Goal: Task Accomplishment & Management: Manage account settings

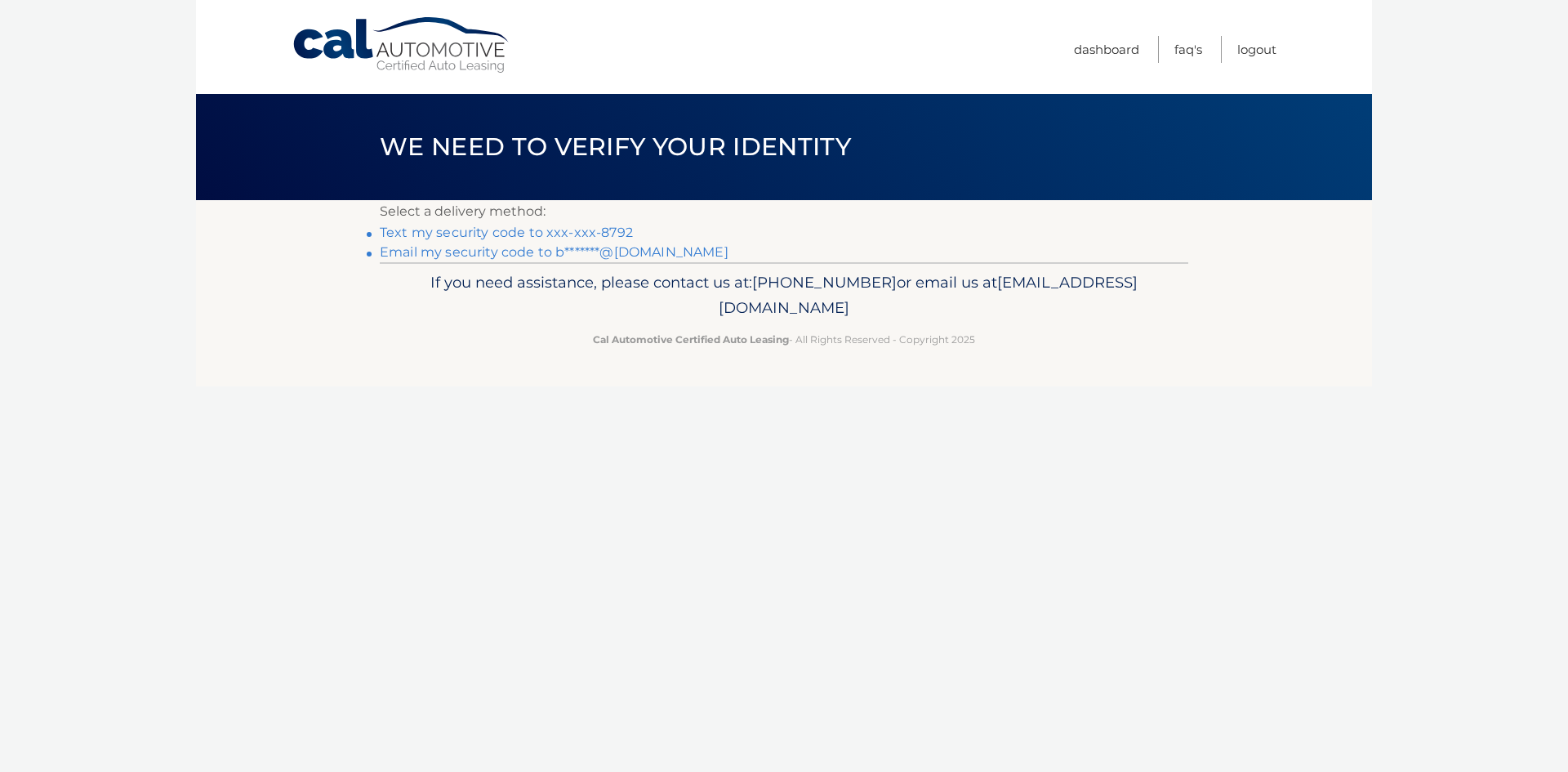
click at [602, 233] on link "Text my security code to xxx-xxx-8792" at bounding box center [506, 232] width 253 height 16
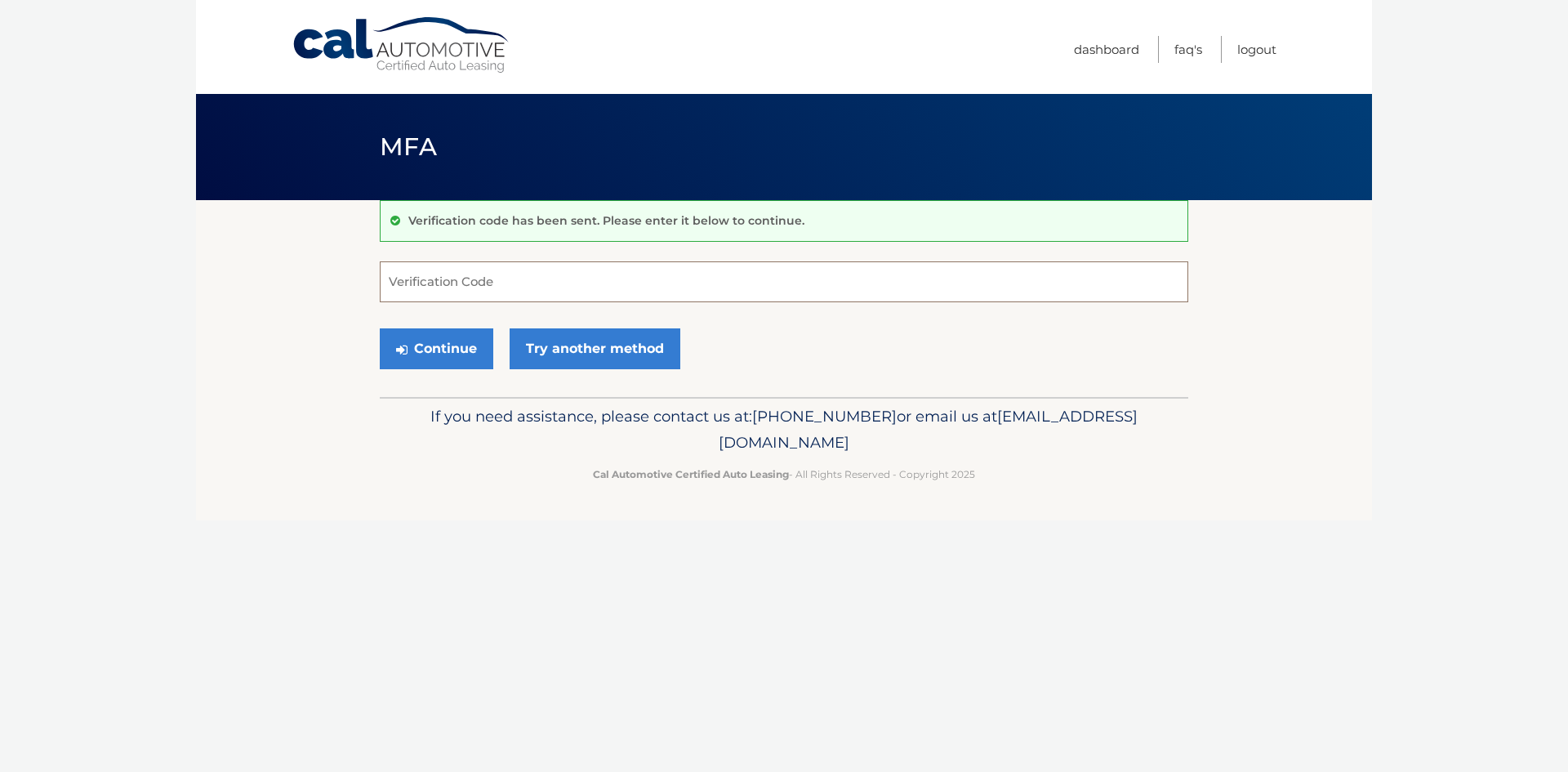
click at [527, 276] on input "Verification Code" at bounding box center [784, 281] width 809 height 41
type input "694384"
click at [443, 339] on button "Continue" at bounding box center [436, 349] width 113 height 41
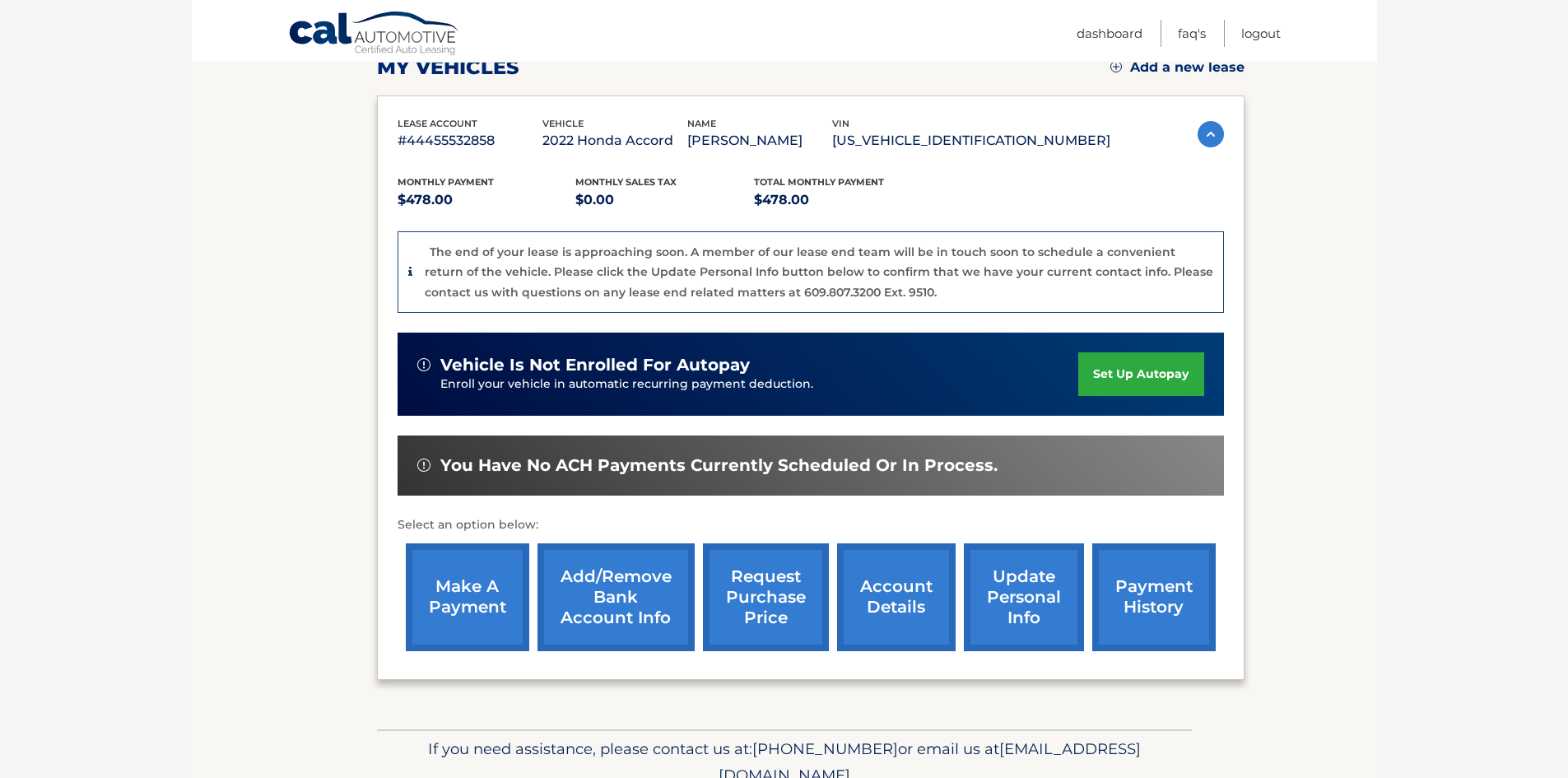
scroll to position [246, 0]
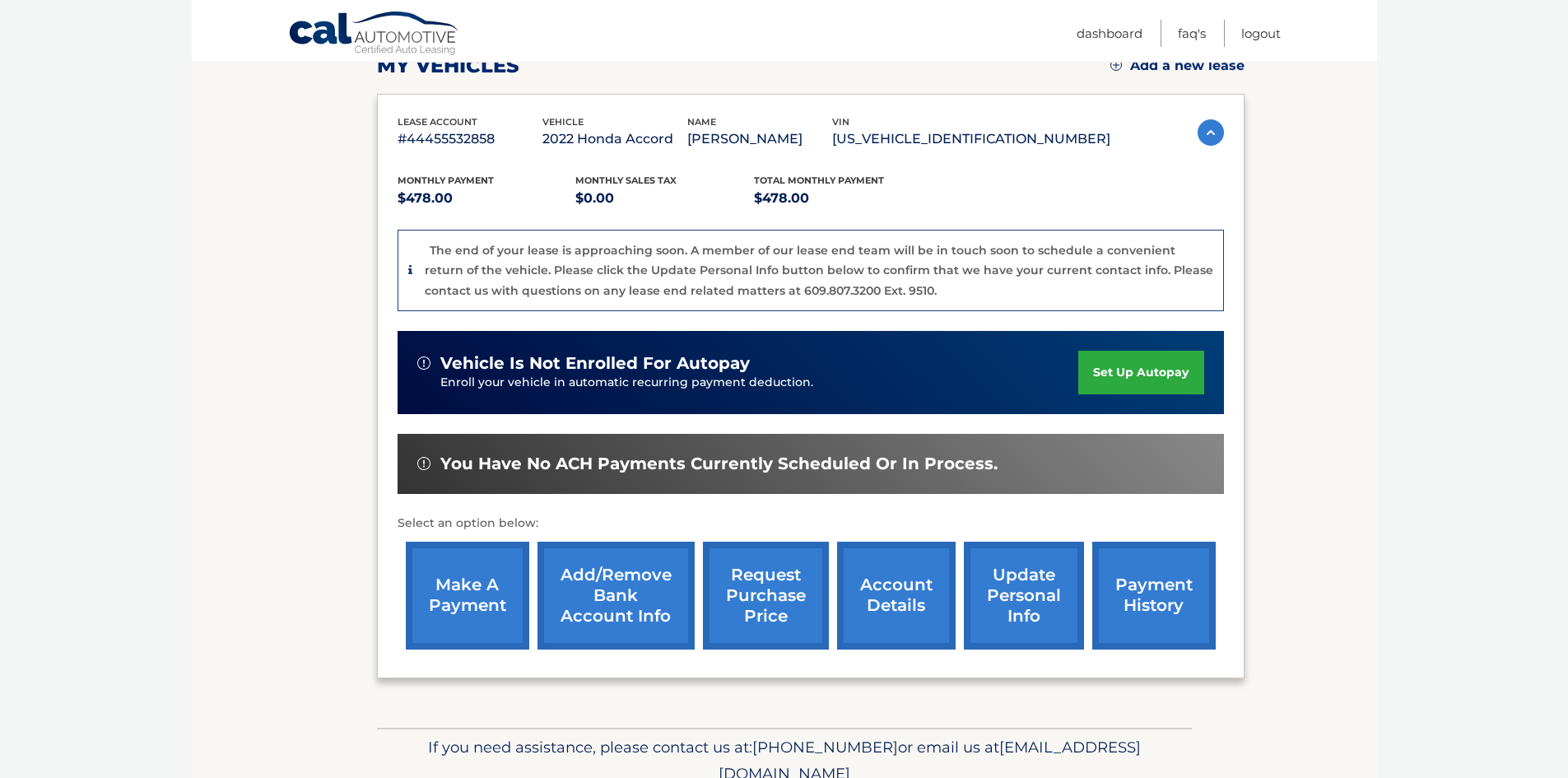
click at [1195, 591] on link "payment history" at bounding box center [1153, 595] width 123 height 108
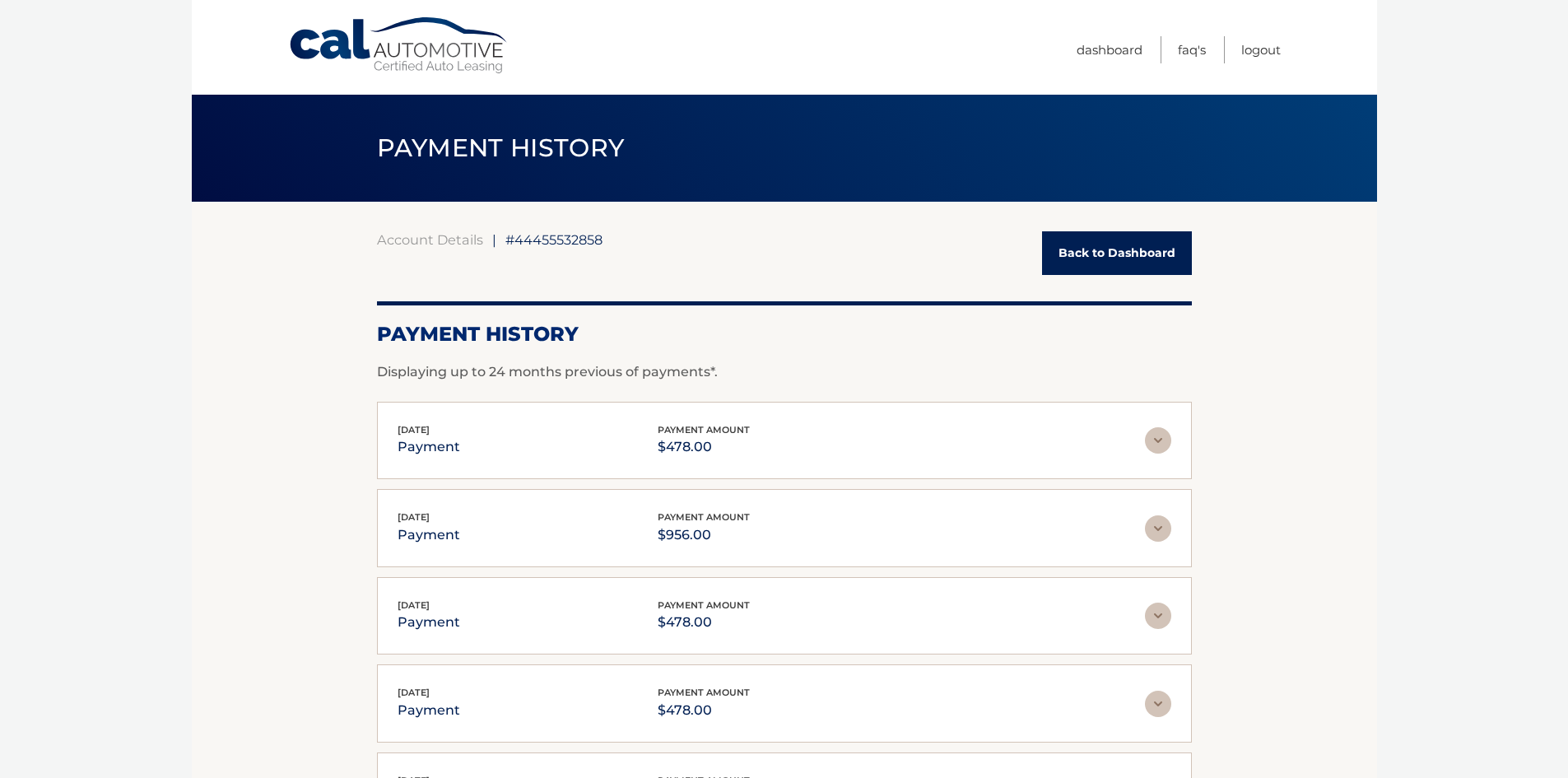
drag, startPoint x: 828, startPoint y: 430, endPoint x: 835, endPoint y: 438, distance: 10.6
click at [828, 431] on div "Sep 16, 2025 payment payment amount $478.00" at bounding box center [771, 441] width 747 height 37
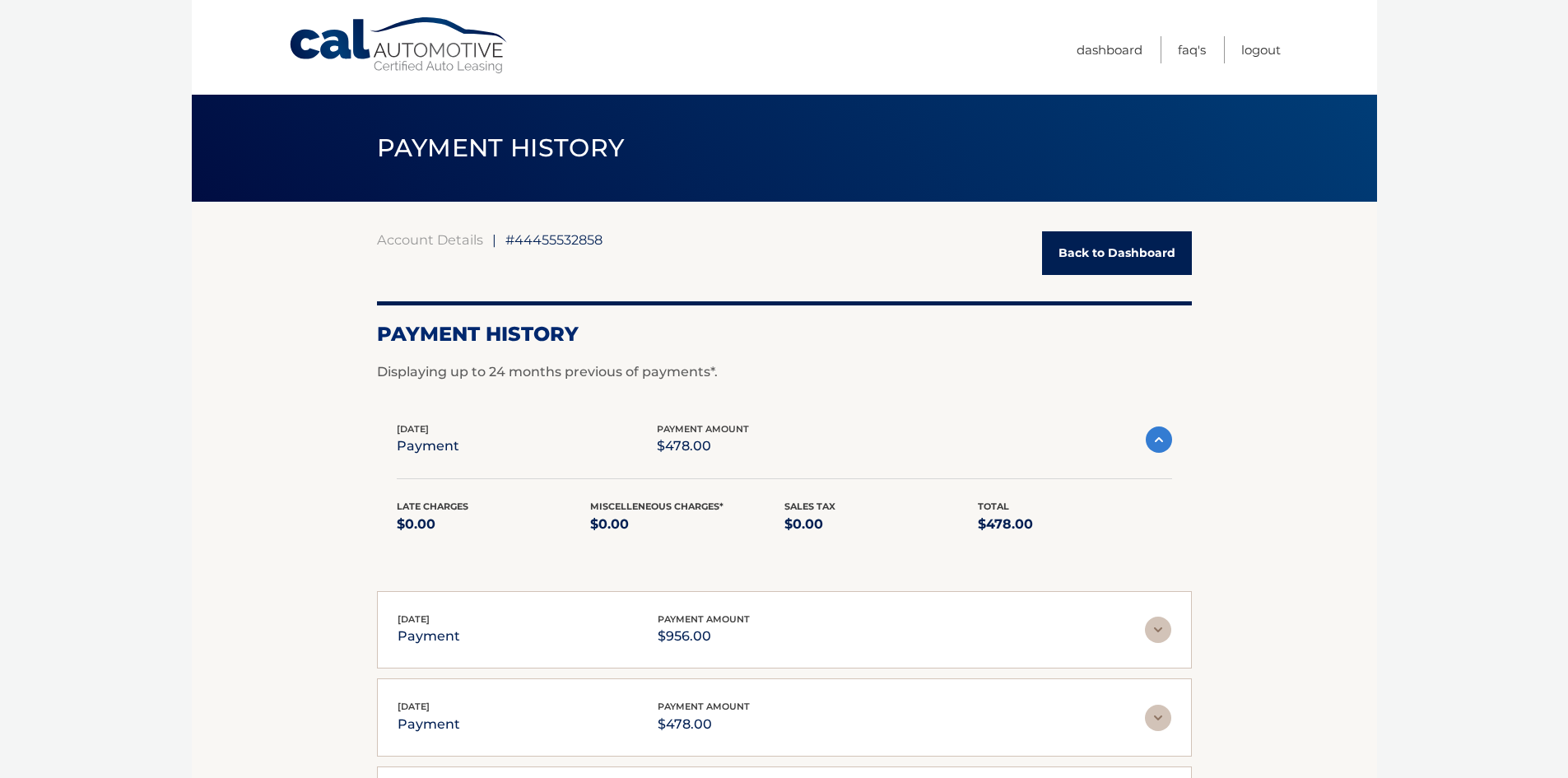
click at [1159, 620] on img at bounding box center [1157, 629] width 26 height 26
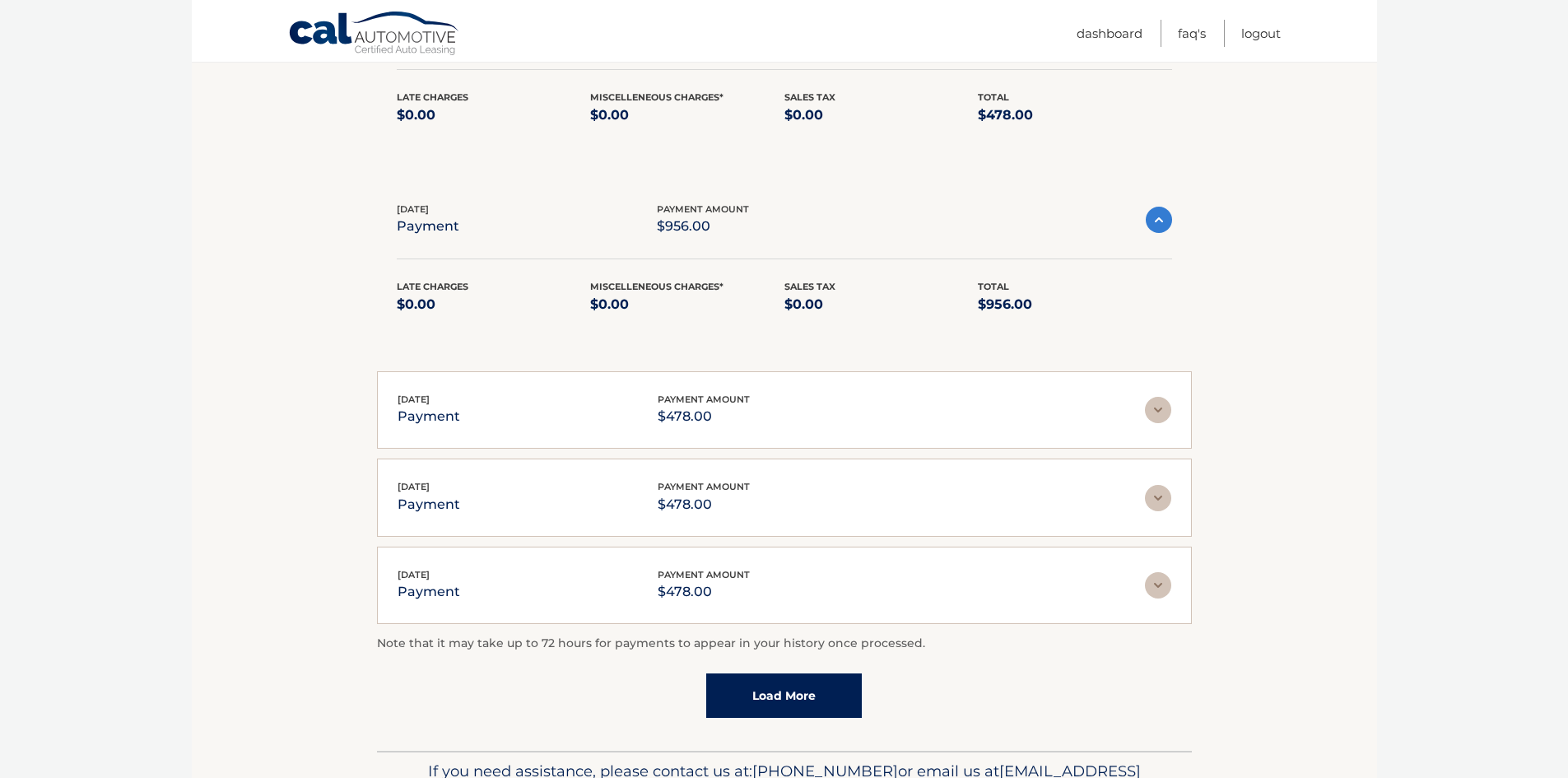
scroll to position [412, 0]
click at [1168, 408] on img at bounding box center [1157, 407] width 26 height 26
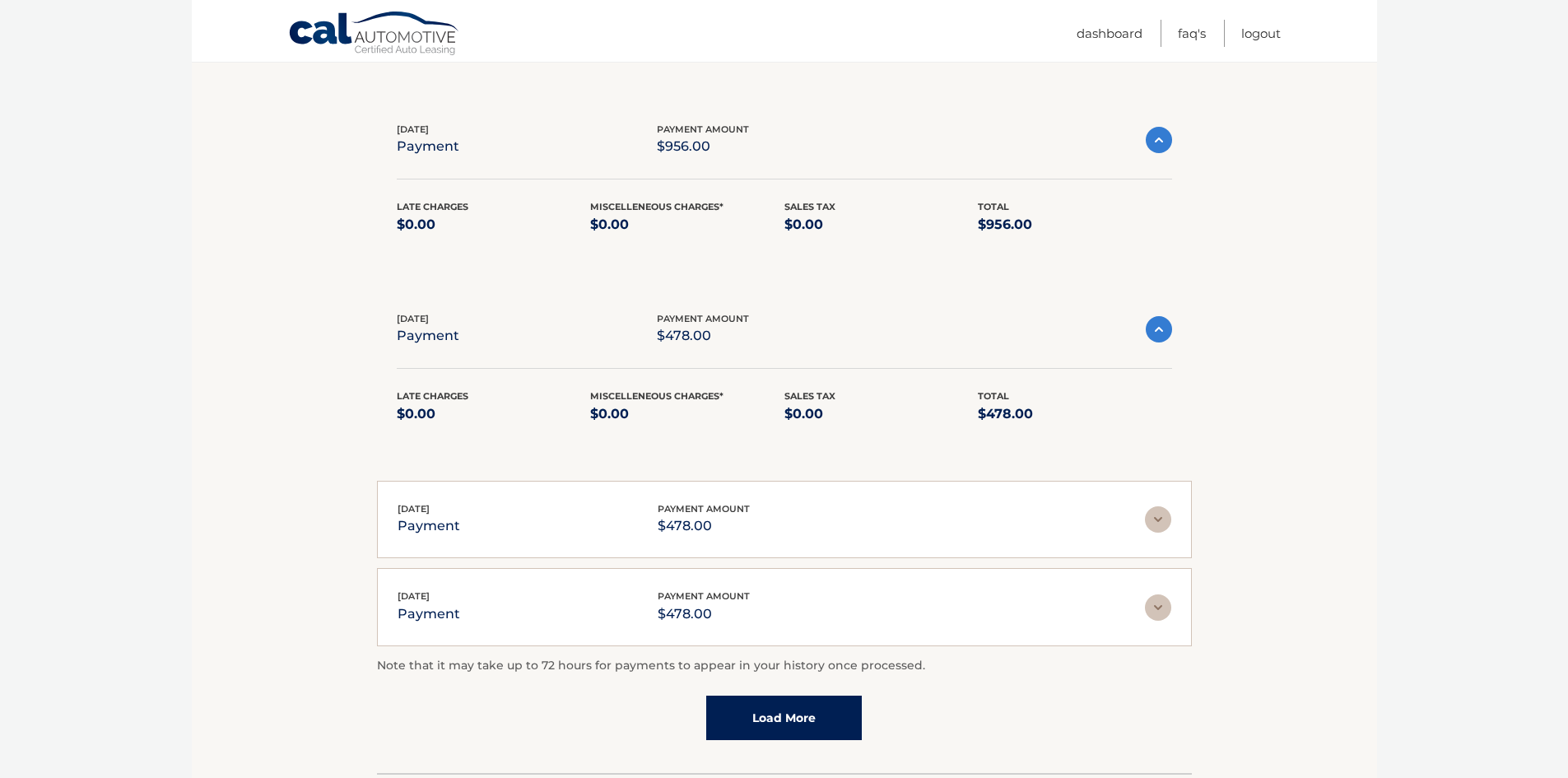
scroll to position [576, 0]
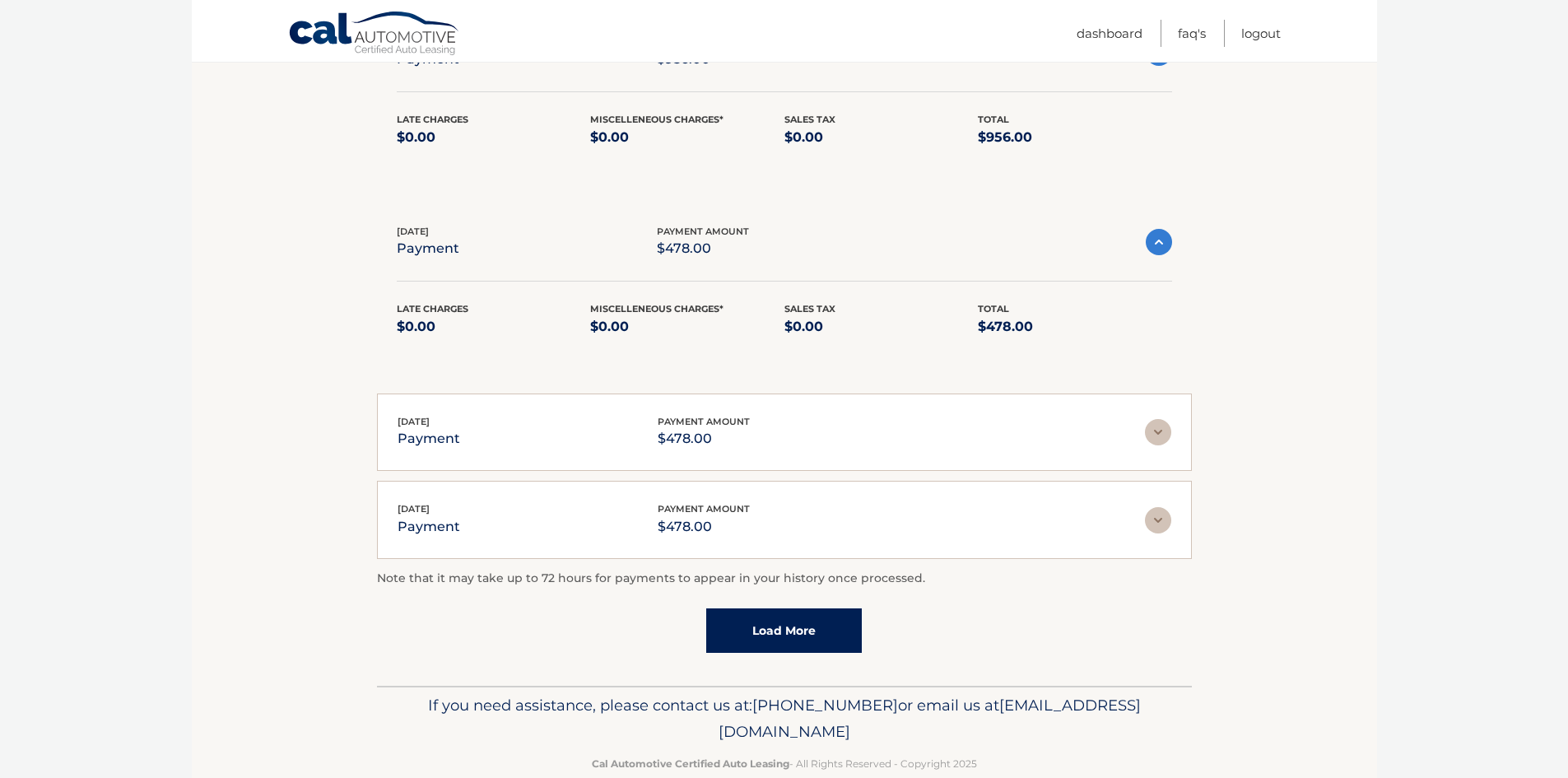
click at [1167, 424] on img at bounding box center [1157, 432] width 26 height 26
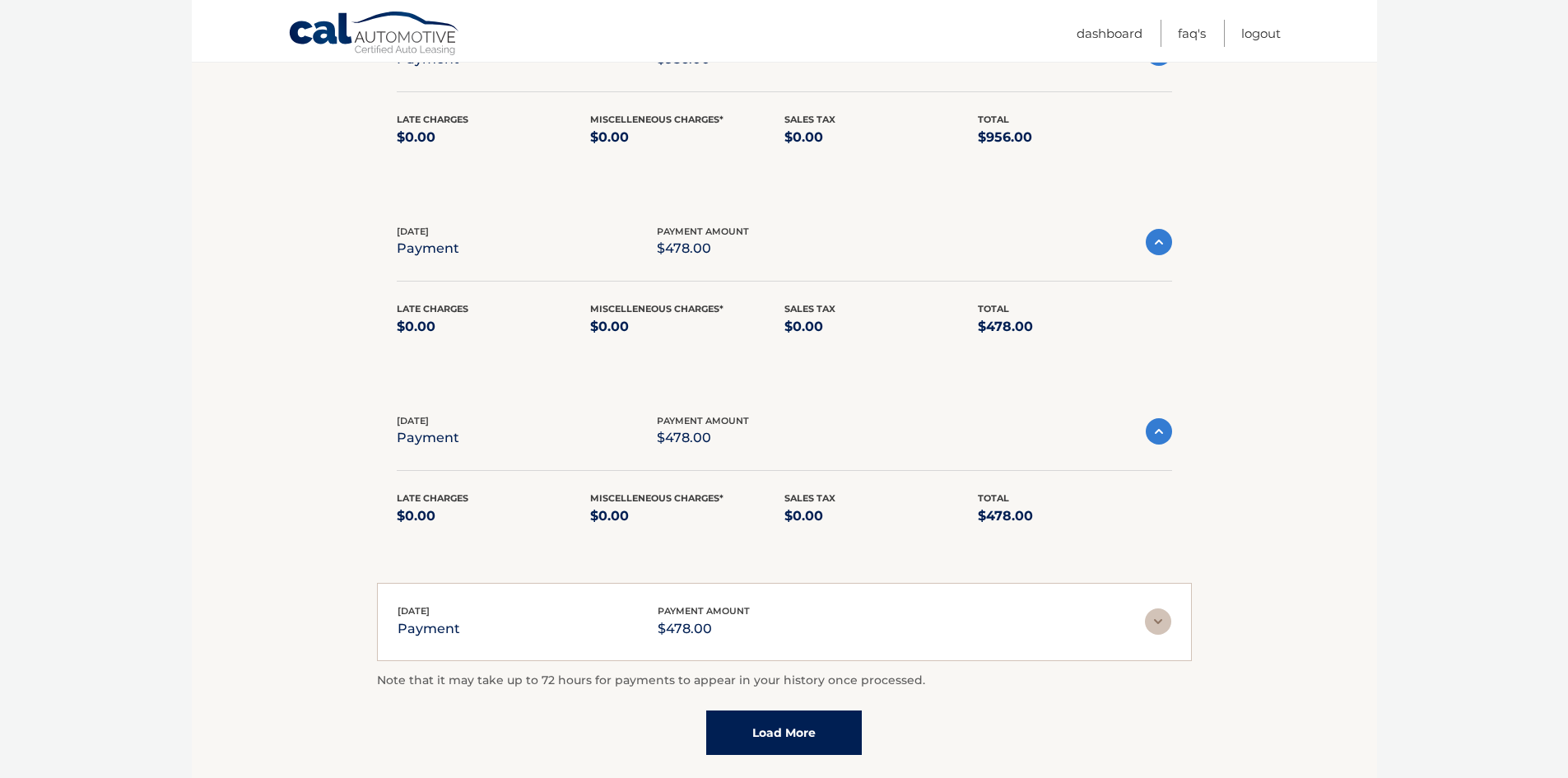
click at [1165, 630] on img at bounding box center [1157, 620] width 26 height 26
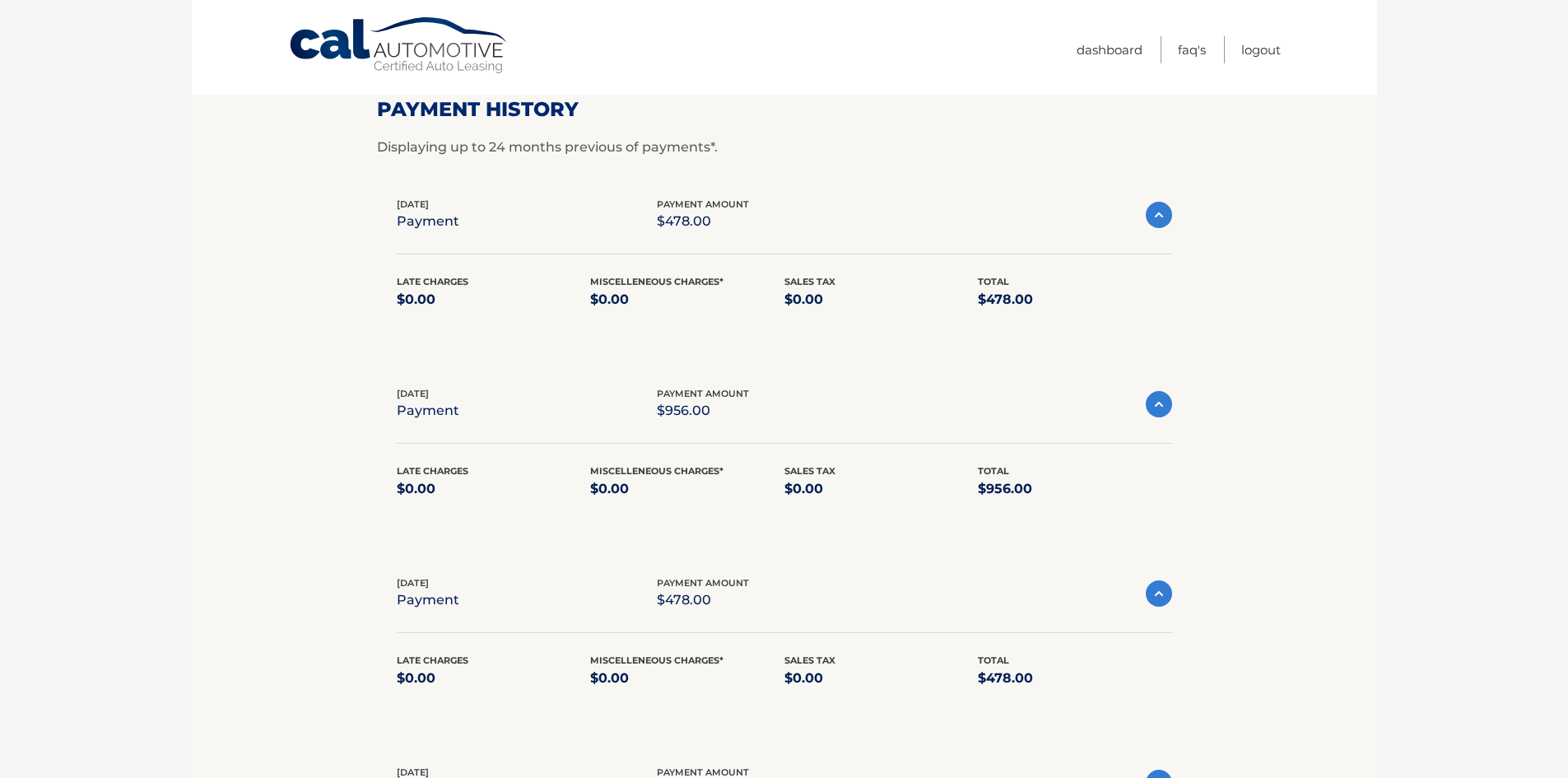
scroll to position [0, 0]
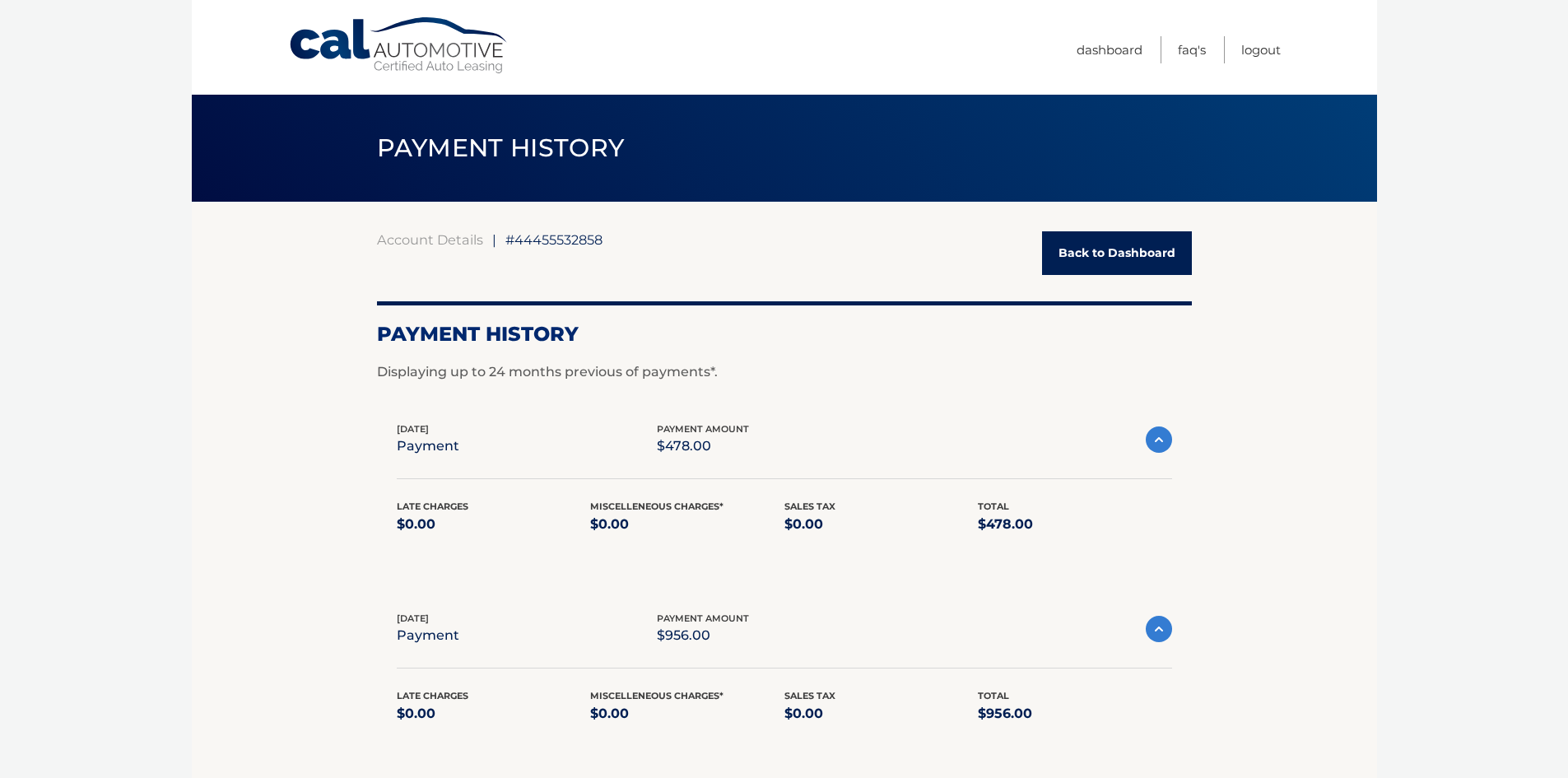
click at [579, 240] on span "#44455532858" at bounding box center [554, 240] width 97 height 17
click at [1091, 252] on link "Back to Dashboard" at bounding box center [1117, 253] width 150 height 44
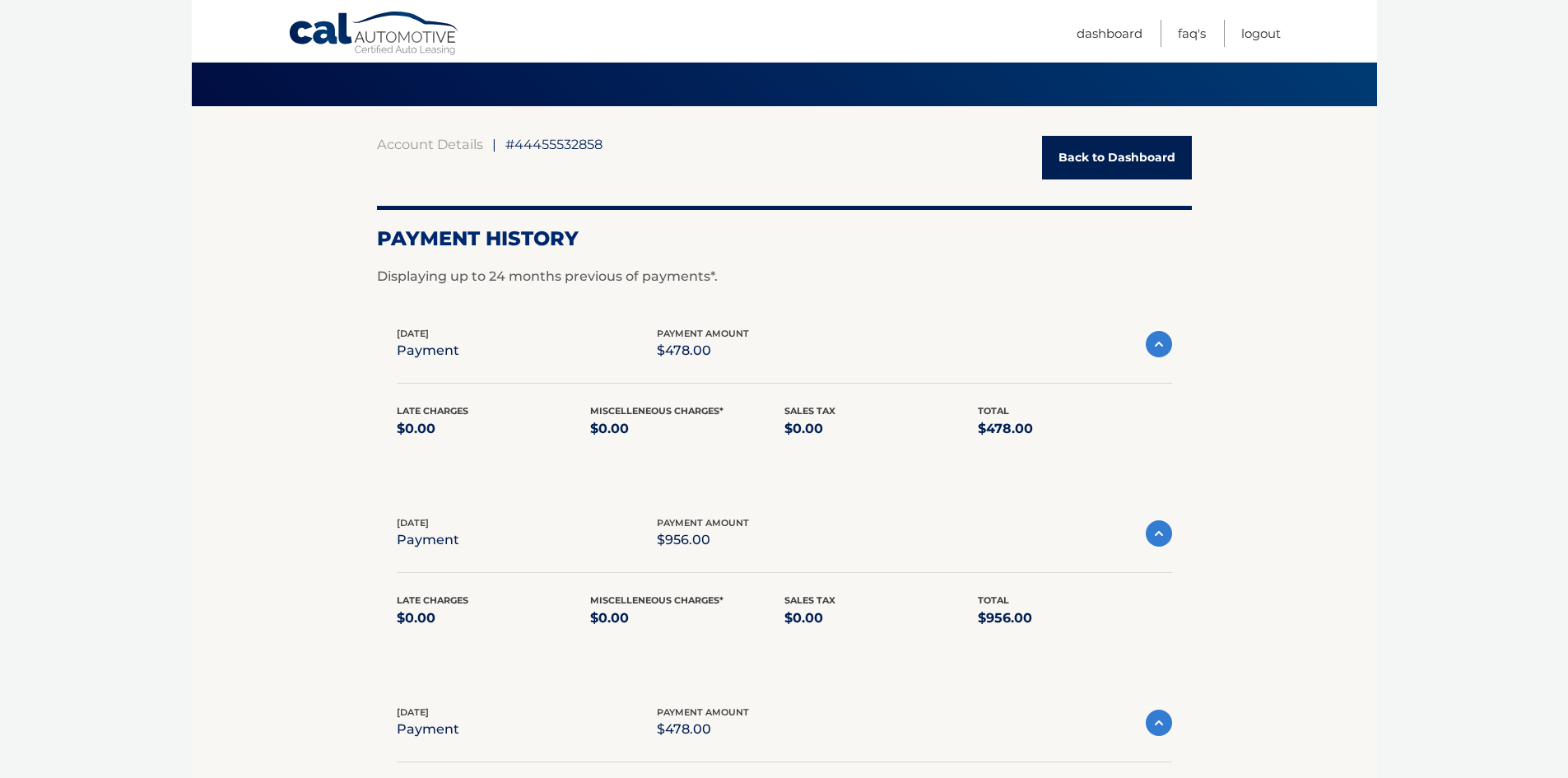
scroll to position [213, 0]
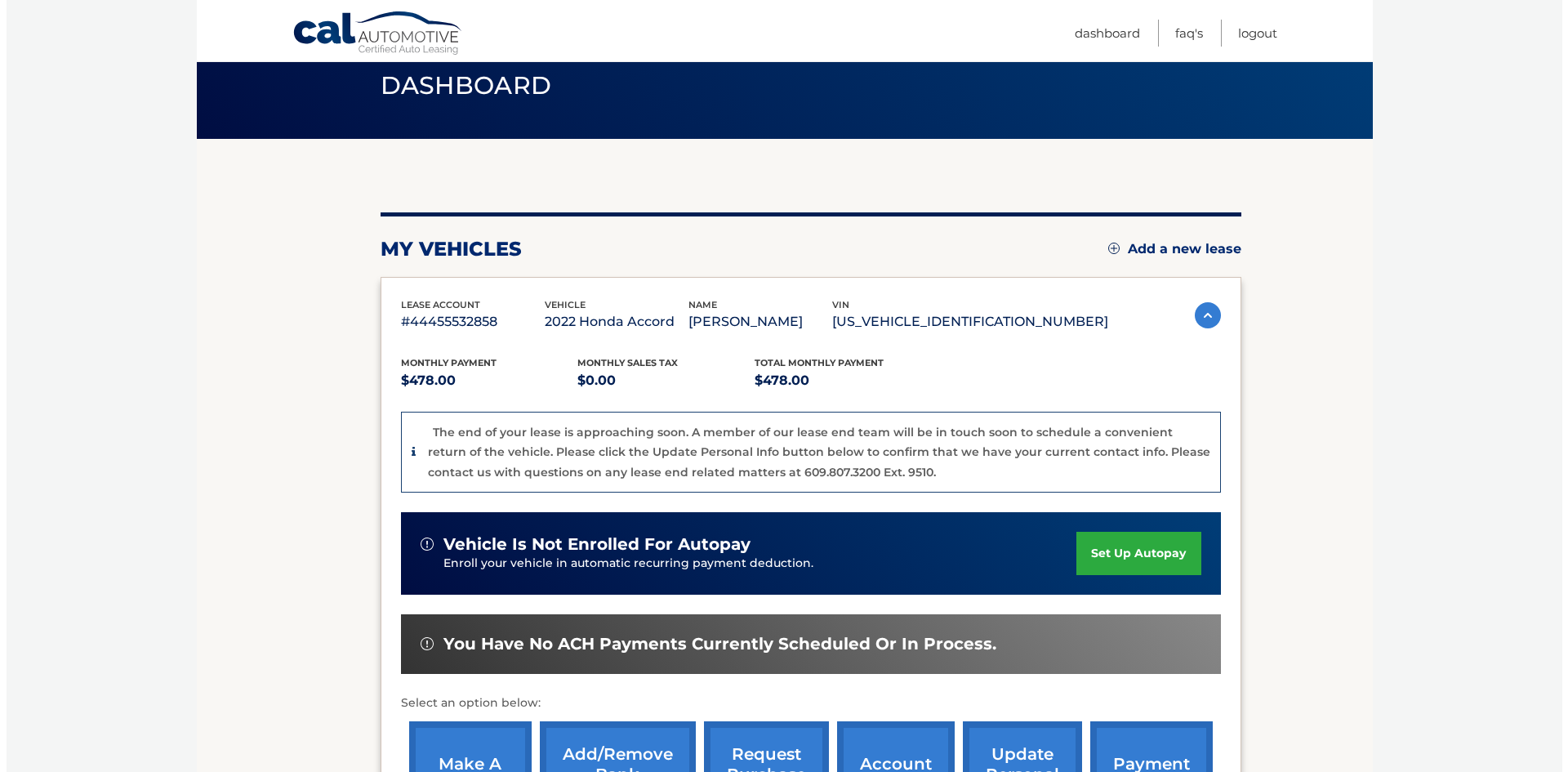
scroll to position [245, 0]
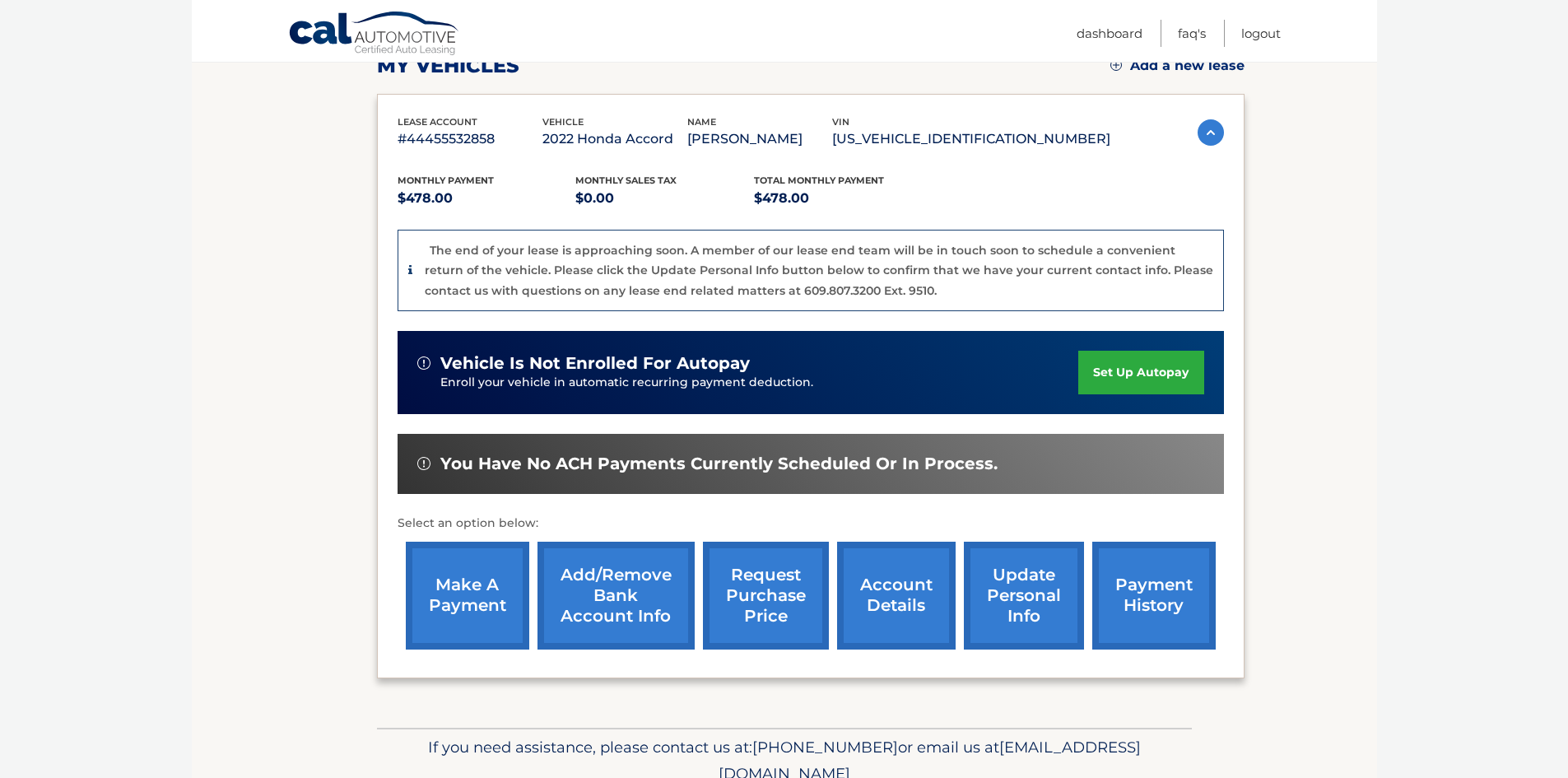
click at [627, 599] on link "Add/Remove bank account info" at bounding box center [615, 595] width 157 height 108
click at [781, 588] on link "request purchase price" at bounding box center [766, 595] width 126 height 108
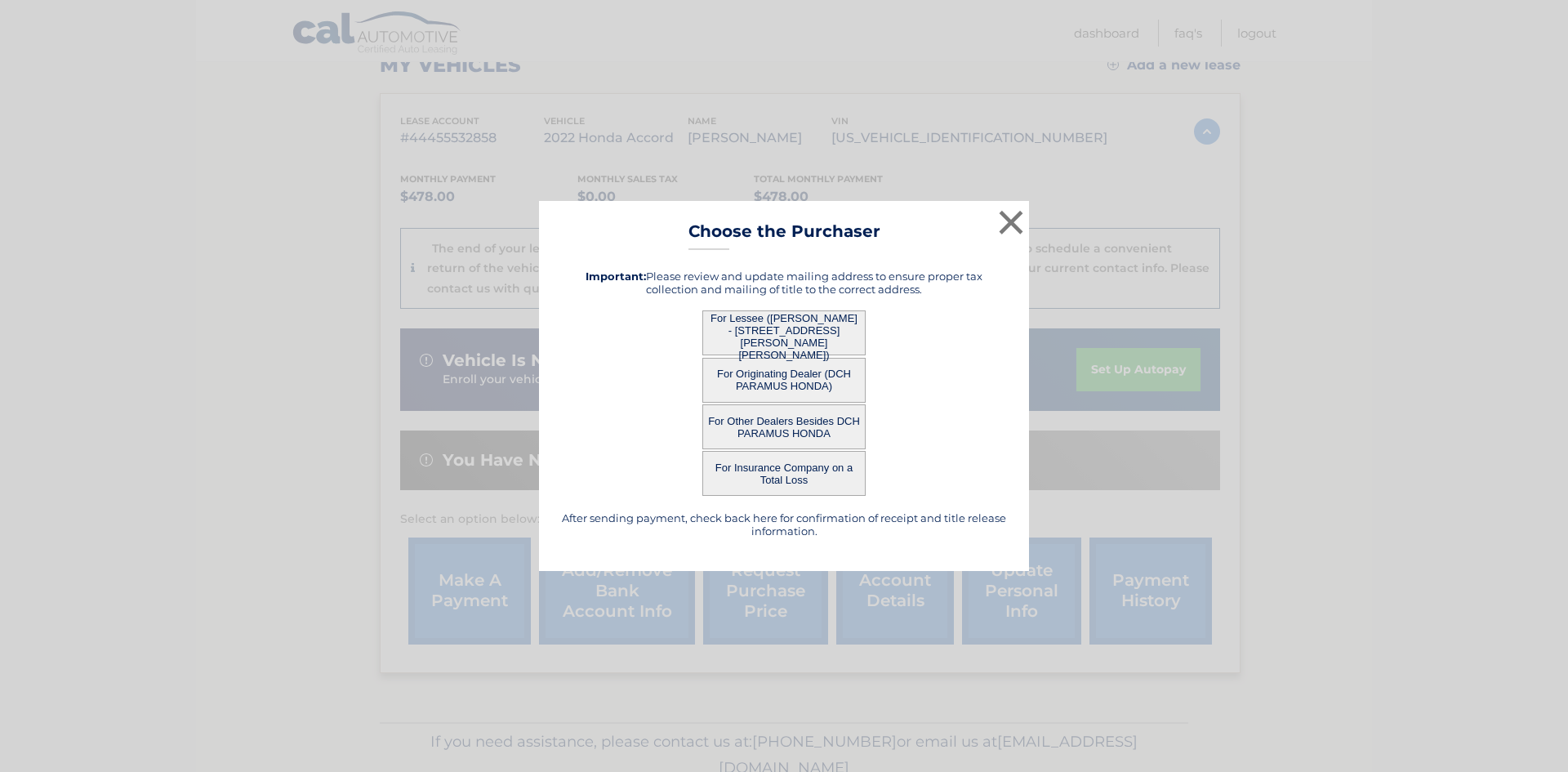
click at [805, 340] on button "For Lessee ([PERSON_NAME] - [STREET_ADDRESS][PERSON_NAME][PERSON_NAME])" at bounding box center [784, 333] width 163 height 45
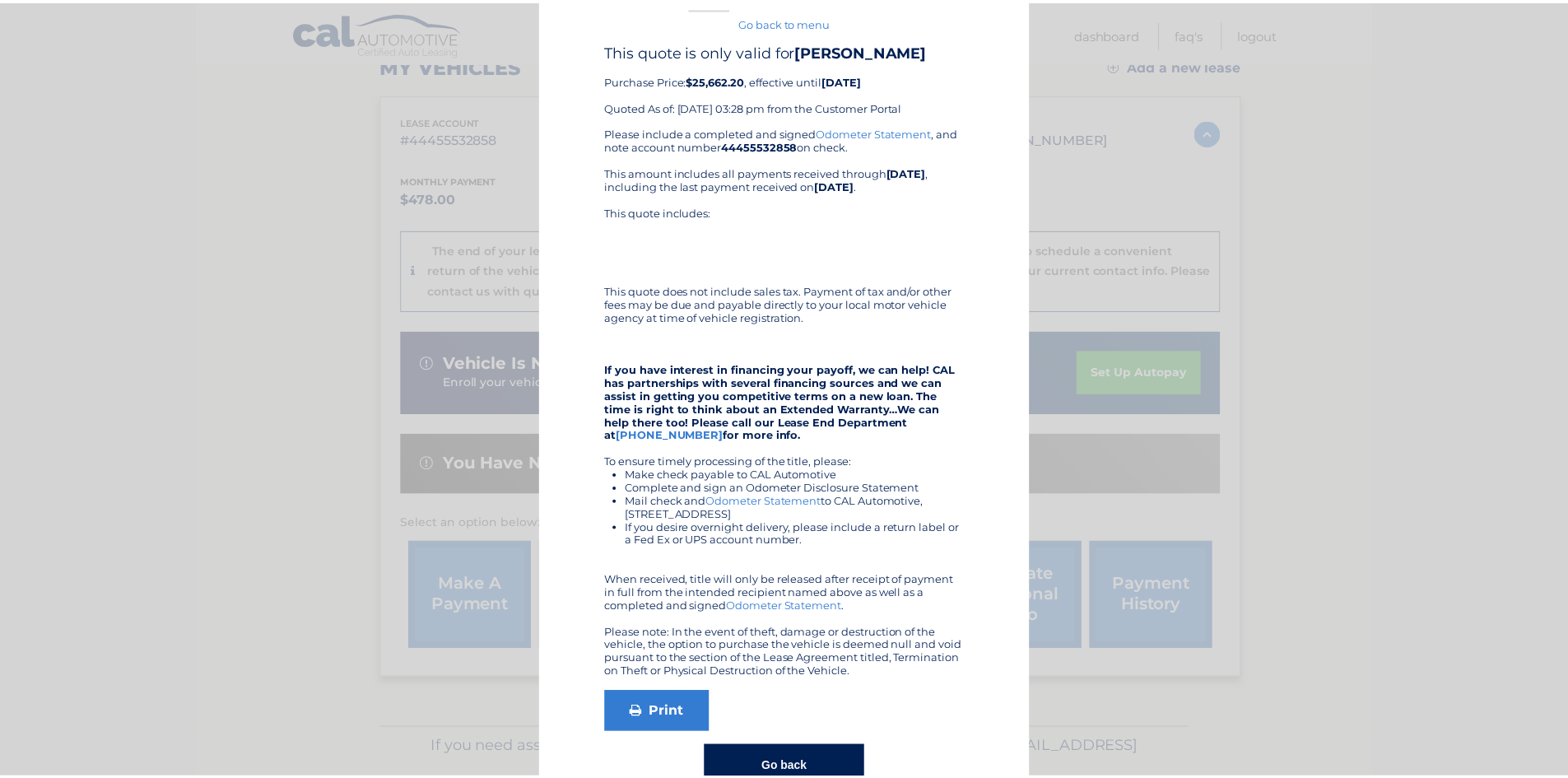
scroll to position [3, 0]
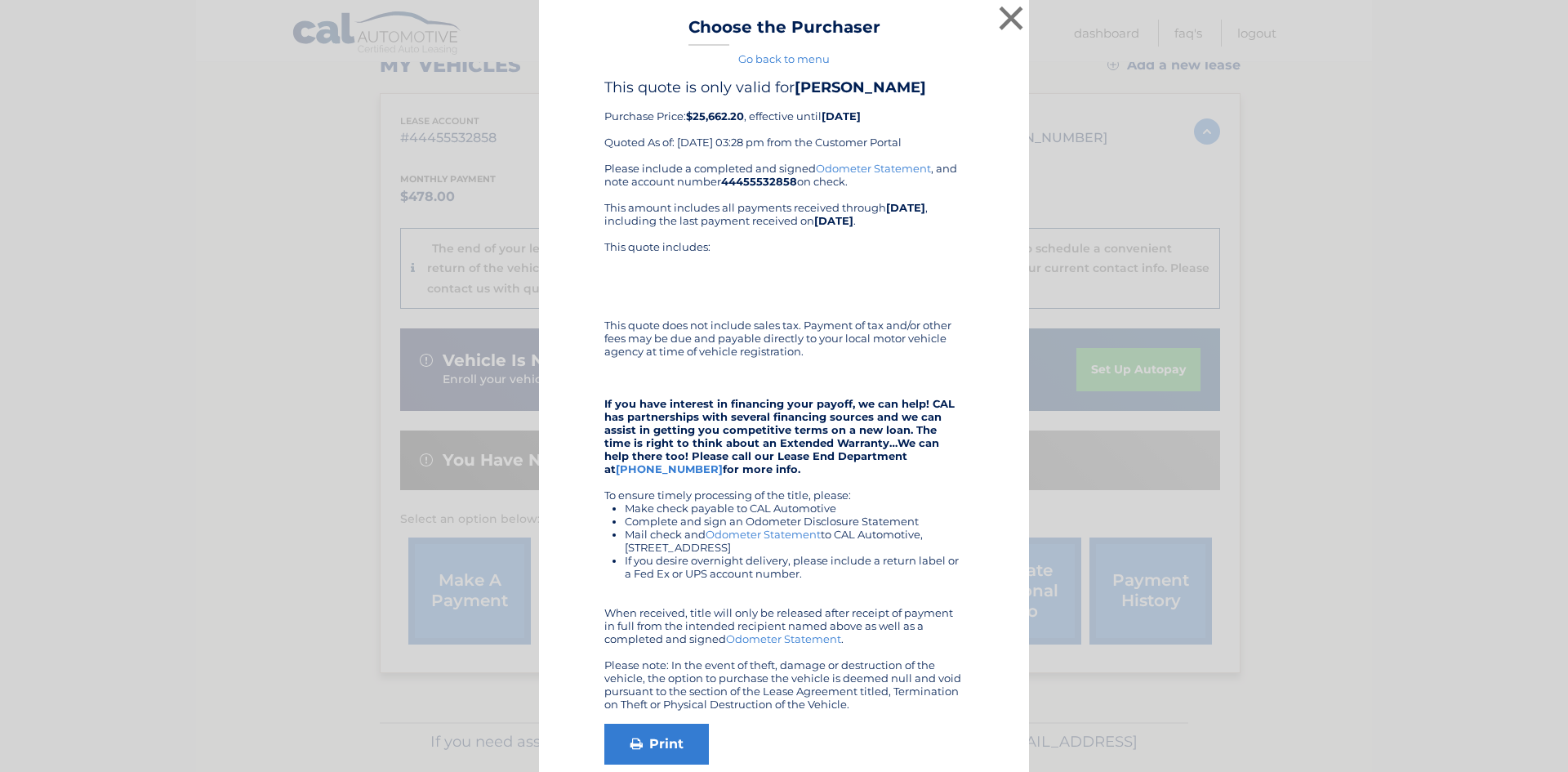
drag, startPoint x: 864, startPoint y: 184, endPoint x: 592, endPoint y: 161, distance: 273.0
click at [592, 161] on div "This quote is only valid for PAUL BENNETT Purchase Price: $25,662.20 , effectiv…" at bounding box center [784, 448] width 449 height 741
click at [748, 193] on div "Please include a completed and signed Odometer Statement , and note account num…" at bounding box center [784, 436] width 359 height 549
drag, startPoint x: 878, startPoint y: 179, endPoint x: 597, endPoint y: 168, distance: 281.2
click at [604, 168] on div "Please include a completed and signed Odometer Statement , and note account num…" at bounding box center [784, 436] width 359 height 549
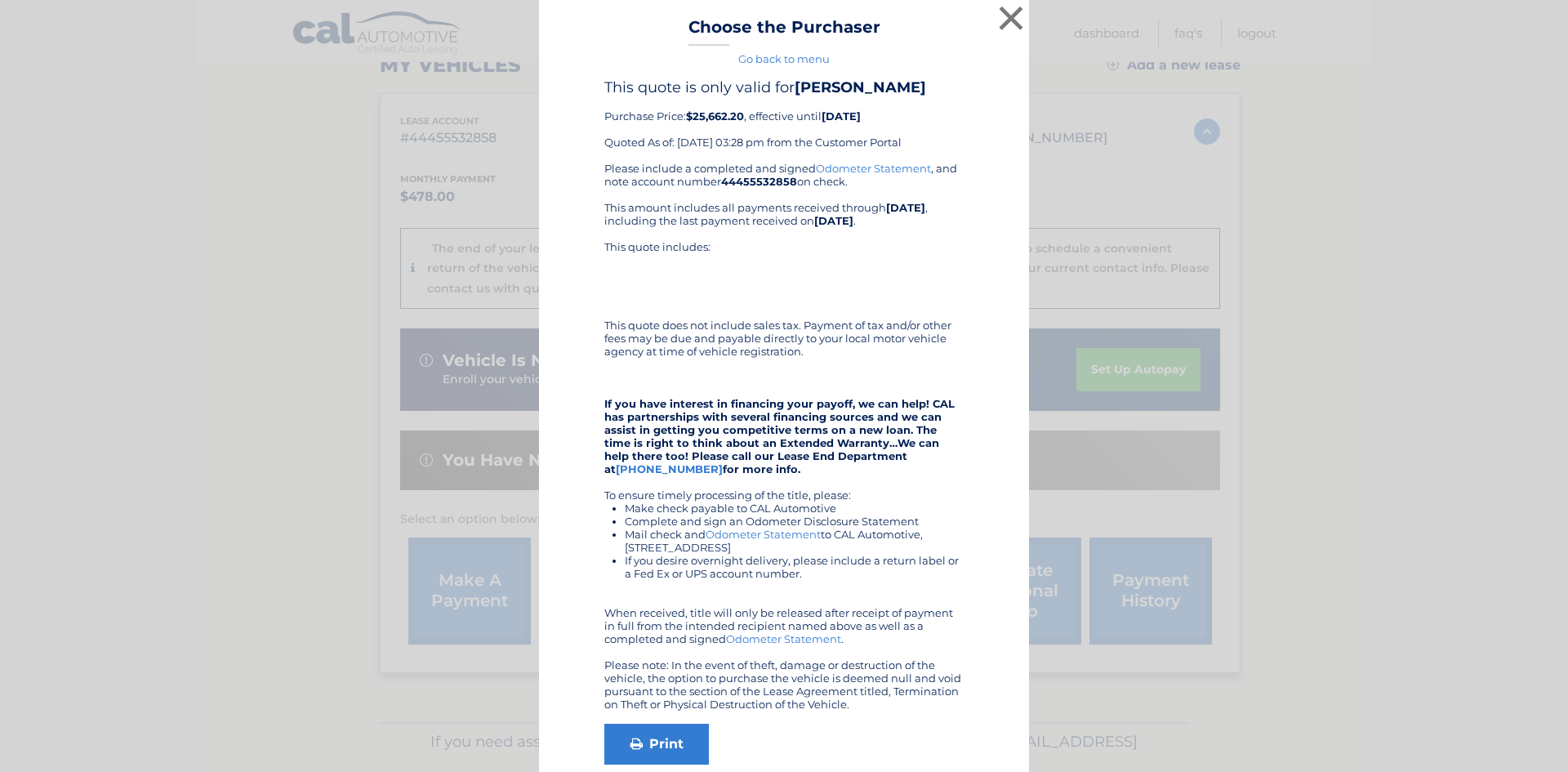
click at [917, 189] on div "Please include a completed and signed Odometer Statement , and note account num…" at bounding box center [784, 436] width 359 height 549
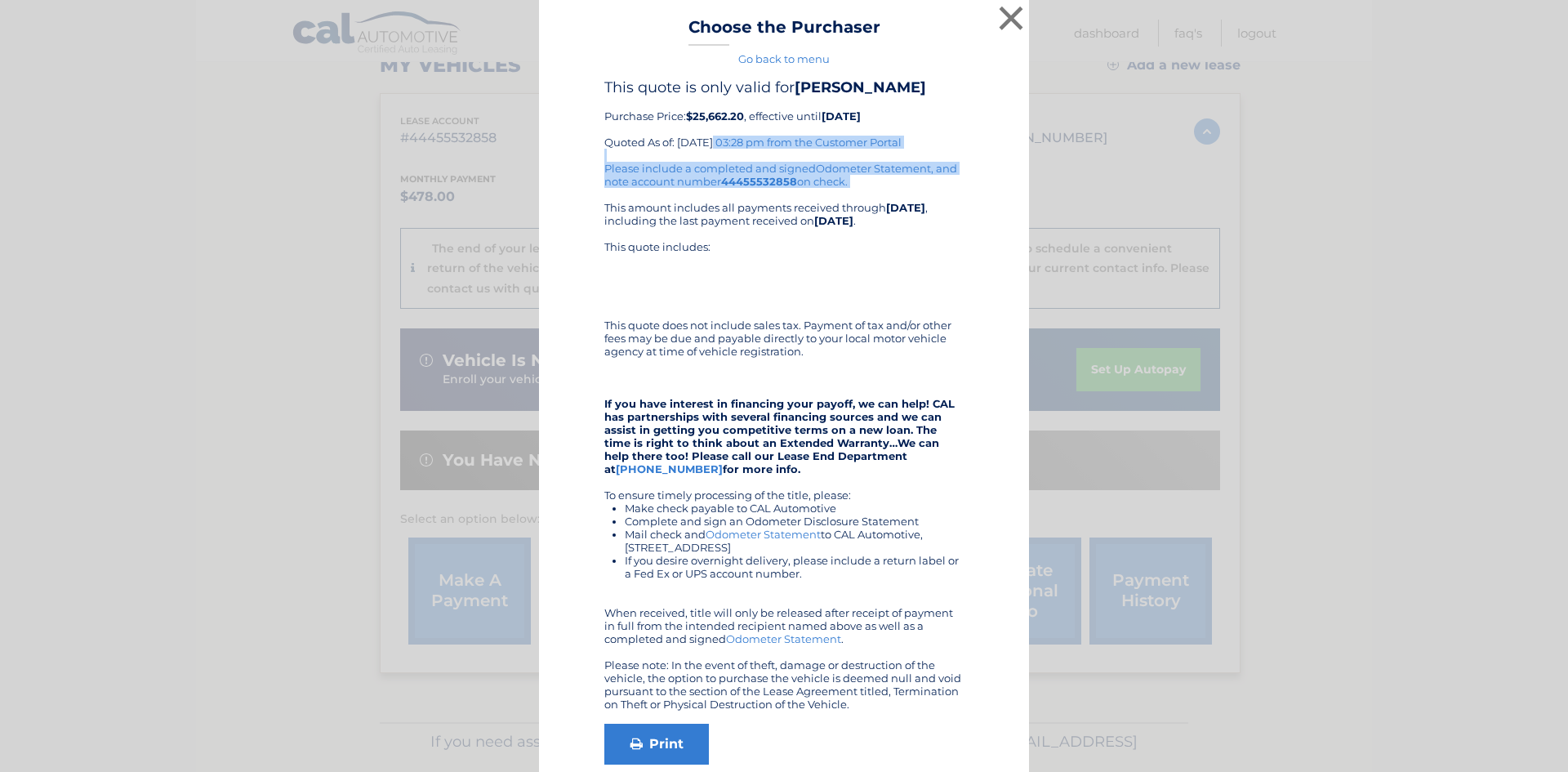
drag, startPoint x: 908, startPoint y: 189, endPoint x: 566, endPoint y: 144, distance: 344.9
click at [566, 144] on div "This quote is only valid for PAUL BENNETT Purchase Price: $25,662.20 , effectiv…" at bounding box center [784, 448] width 449 height 741
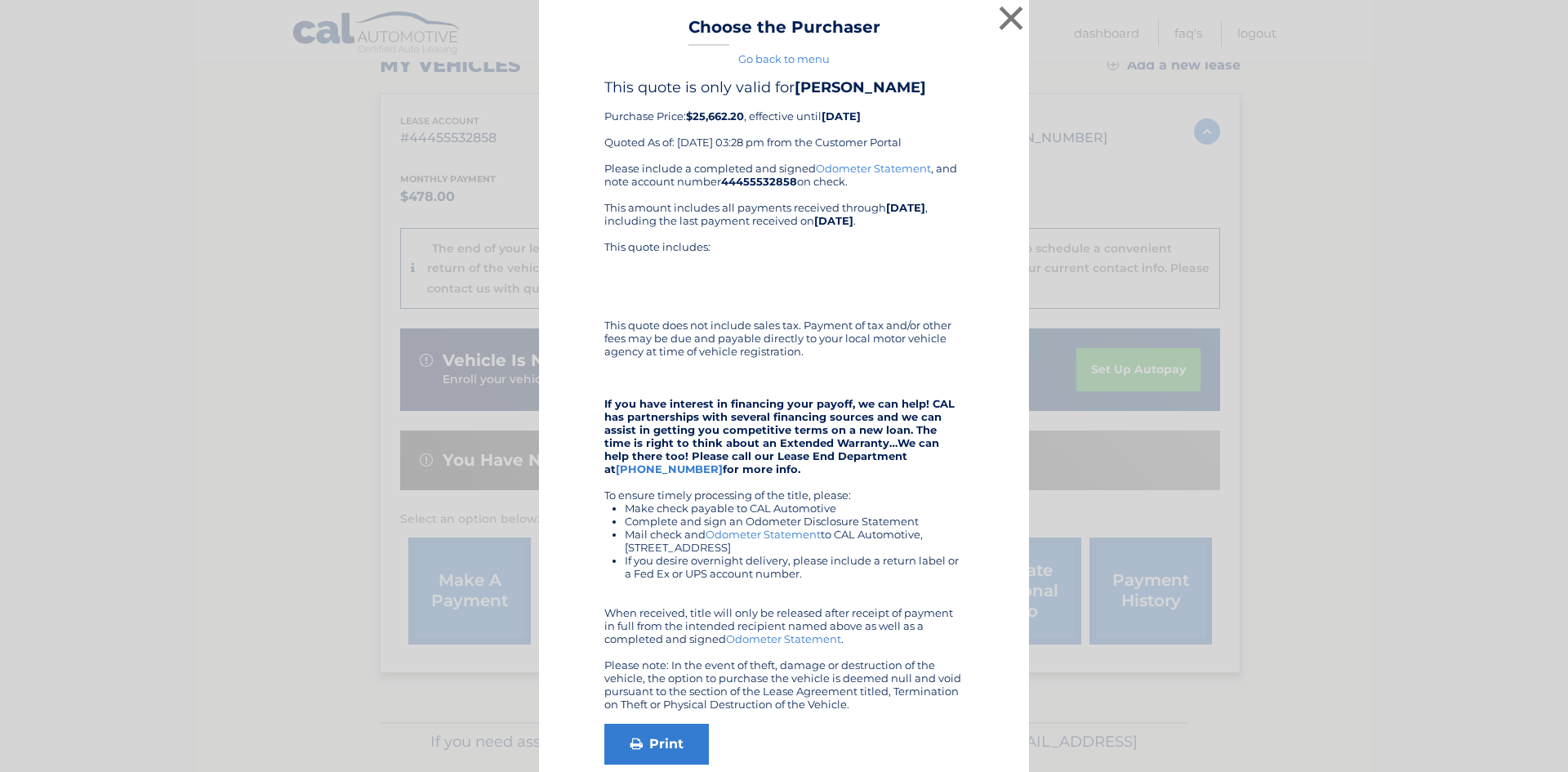
click at [959, 218] on div "This quote is only valid for PAUL BENNETT Purchase Price: $25,662.20 , effectiv…" at bounding box center [784, 448] width 449 height 741
drag, startPoint x: 837, startPoint y: 242, endPoint x: 579, endPoint y: 111, distance: 289.4
click at [579, 111] on div "This quote is only valid for PAUL BENNETT Purchase Price: $25,662.20 , effectiv…" at bounding box center [784, 448] width 449 height 741
click at [972, 279] on div "This quote is only valid for PAUL BENNETT Purchase Price: $25,662.20 , effectiv…" at bounding box center [784, 448] width 449 height 741
click at [1007, 19] on button "×" at bounding box center [1010, 17] width 32 height 32
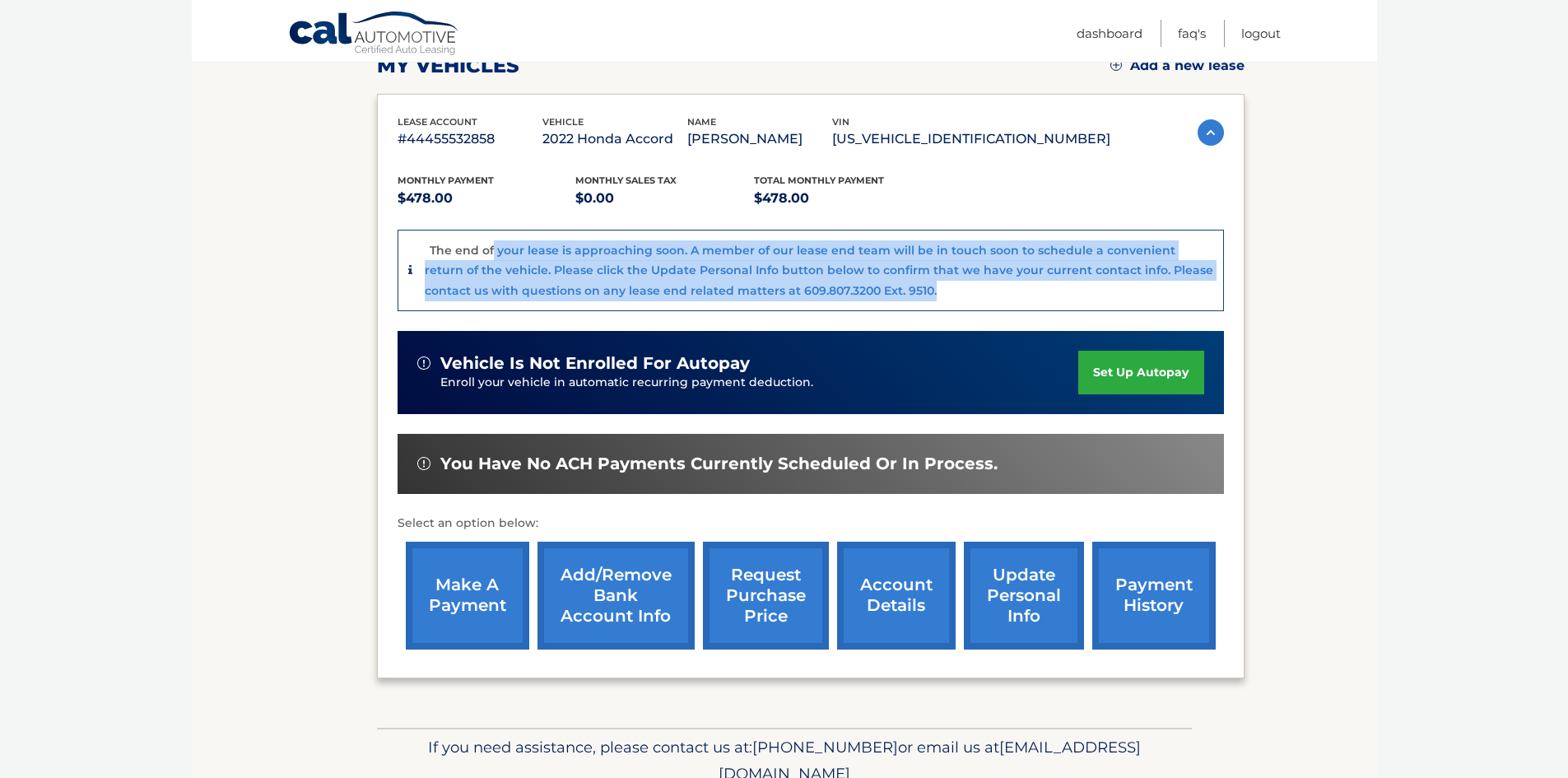
drag, startPoint x: 916, startPoint y: 298, endPoint x: 1024, endPoint y: 270, distance: 111.6
click at [503, 248] on div "The end of your lease is approaching soon. A member of our lease end team will …" at bounding box center [818, 271] width 788 height 61
click at [1050, 274] on p "The end of your lease is approaching soon. A member of our lease end team will …" at bounding box center [818, 271] width 788 height 55
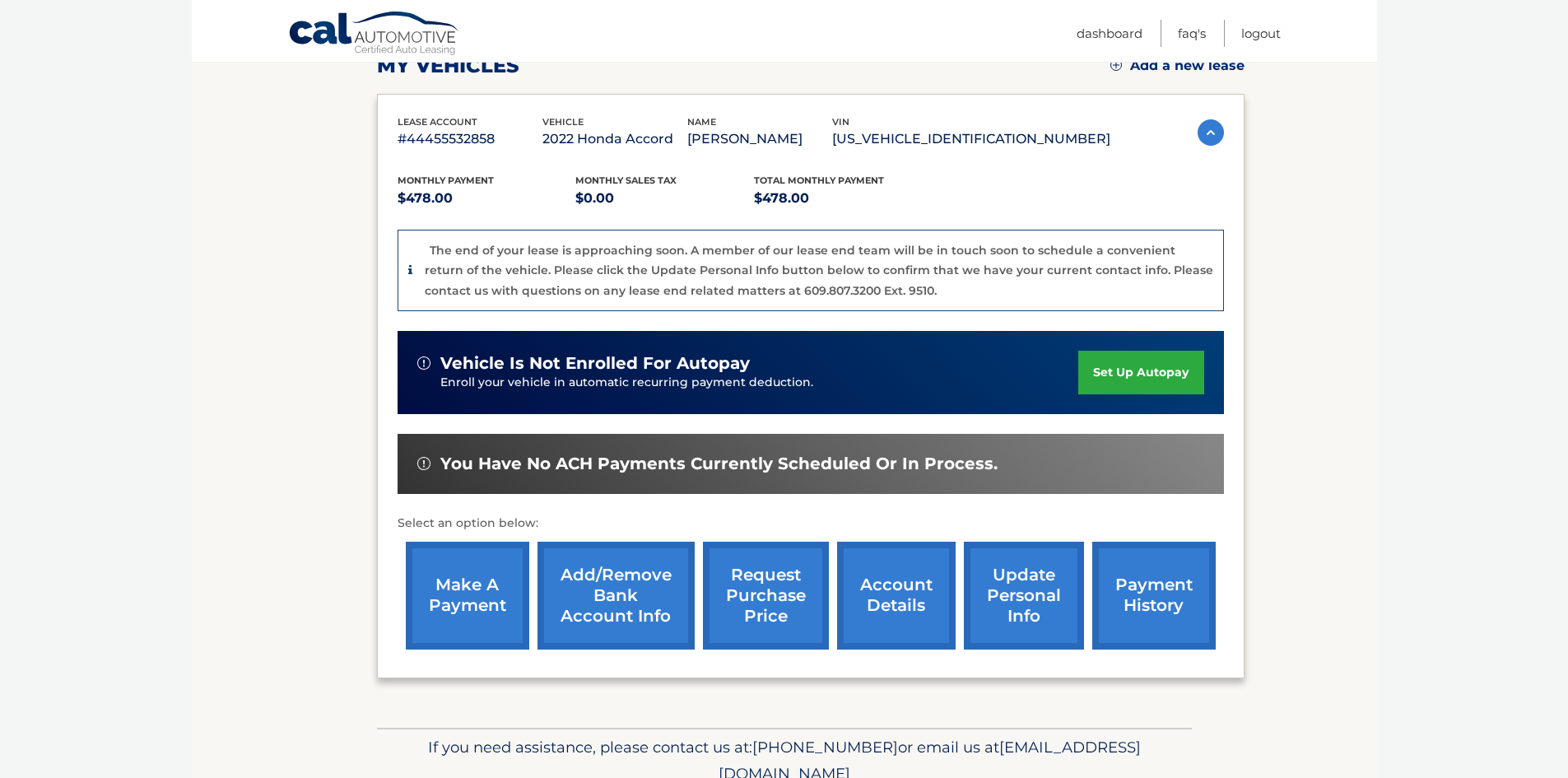
click at [892, 590] on link "account details" at bounding box center [896, 595] width 118 height 108
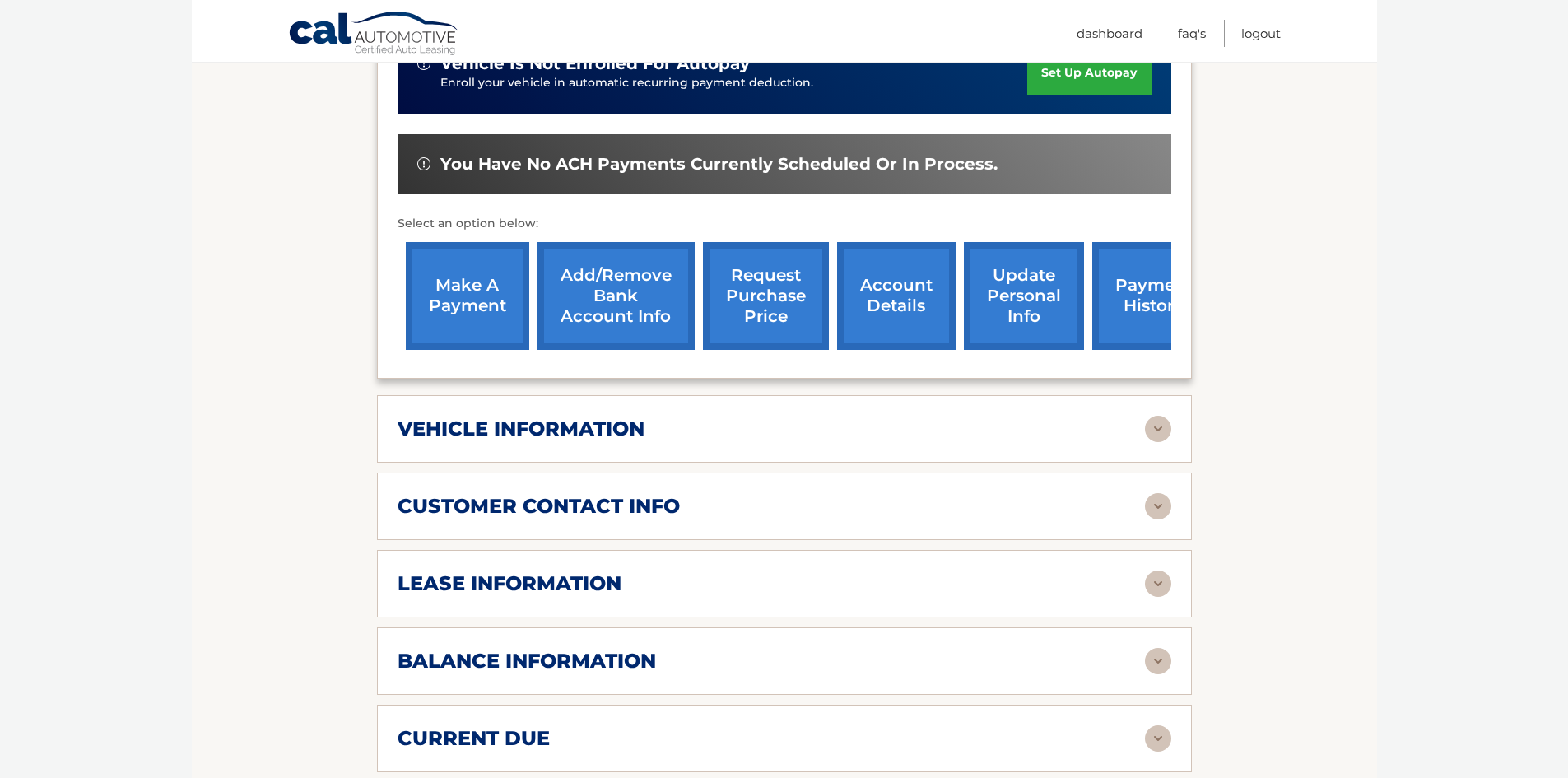
scroll to position [494, 0]
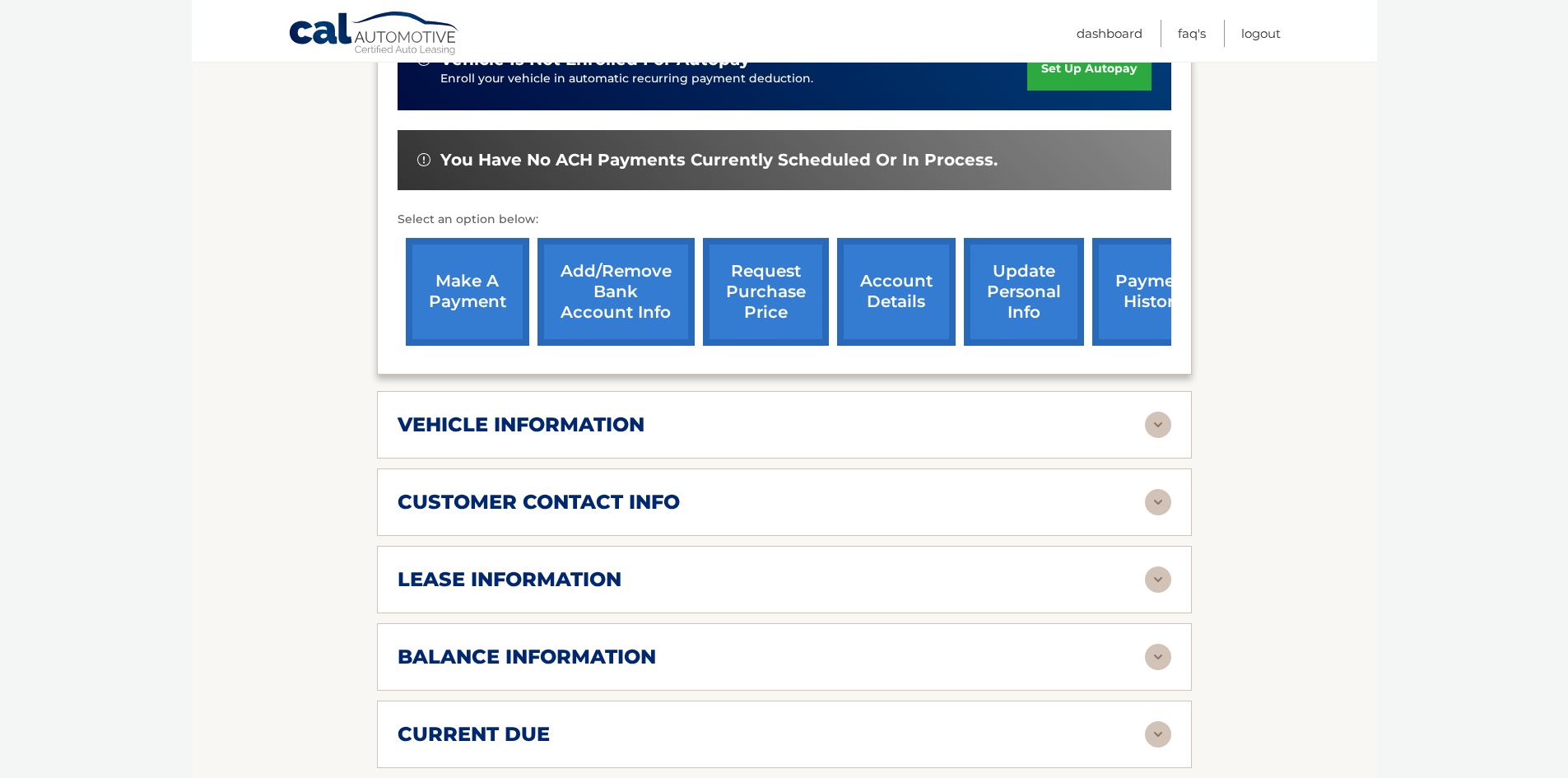
click at [709, 412] on div "vehicle information" at bounding box center [771, 424] width 747 height 24
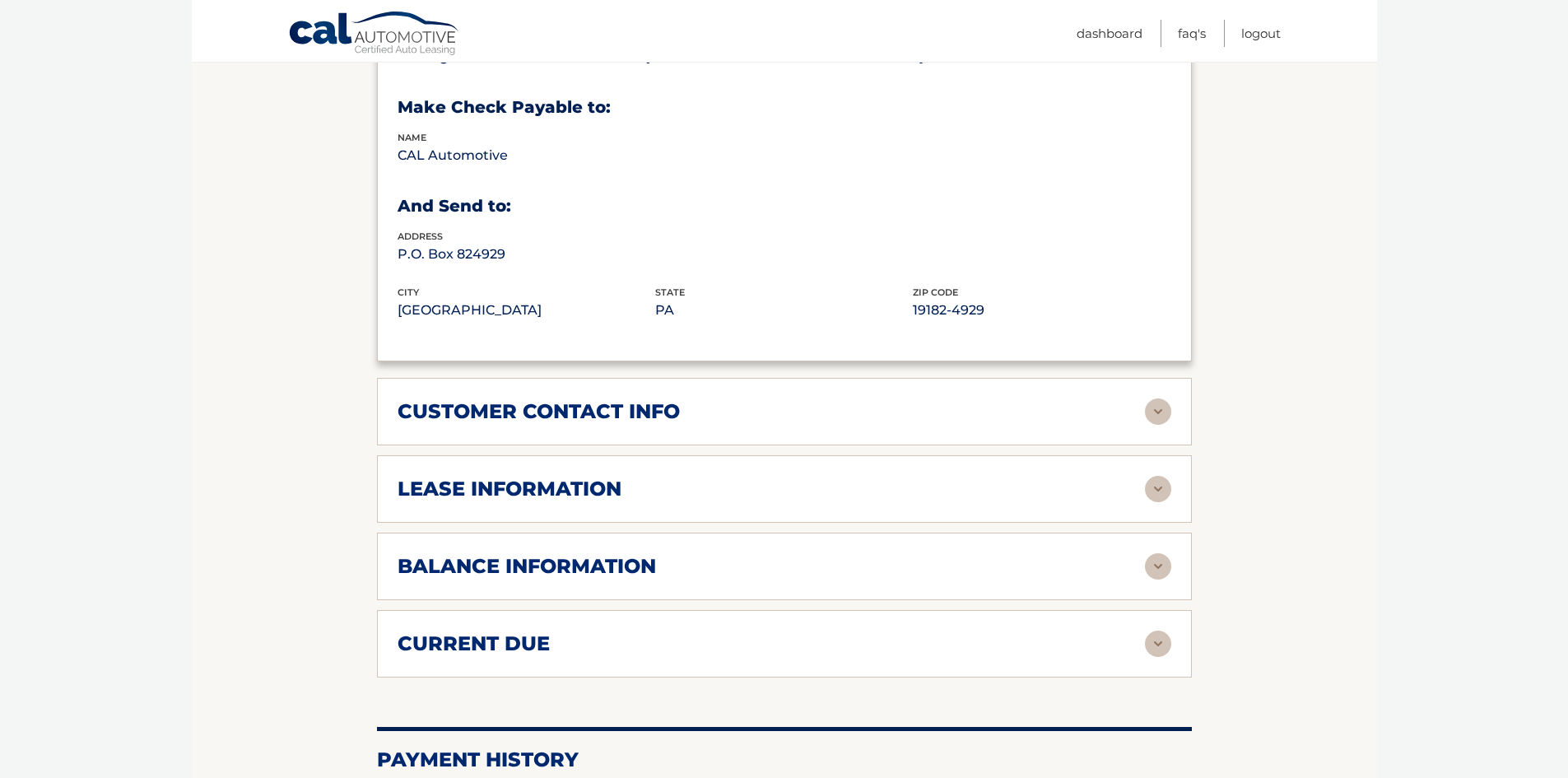
scroll to position [988, 0]
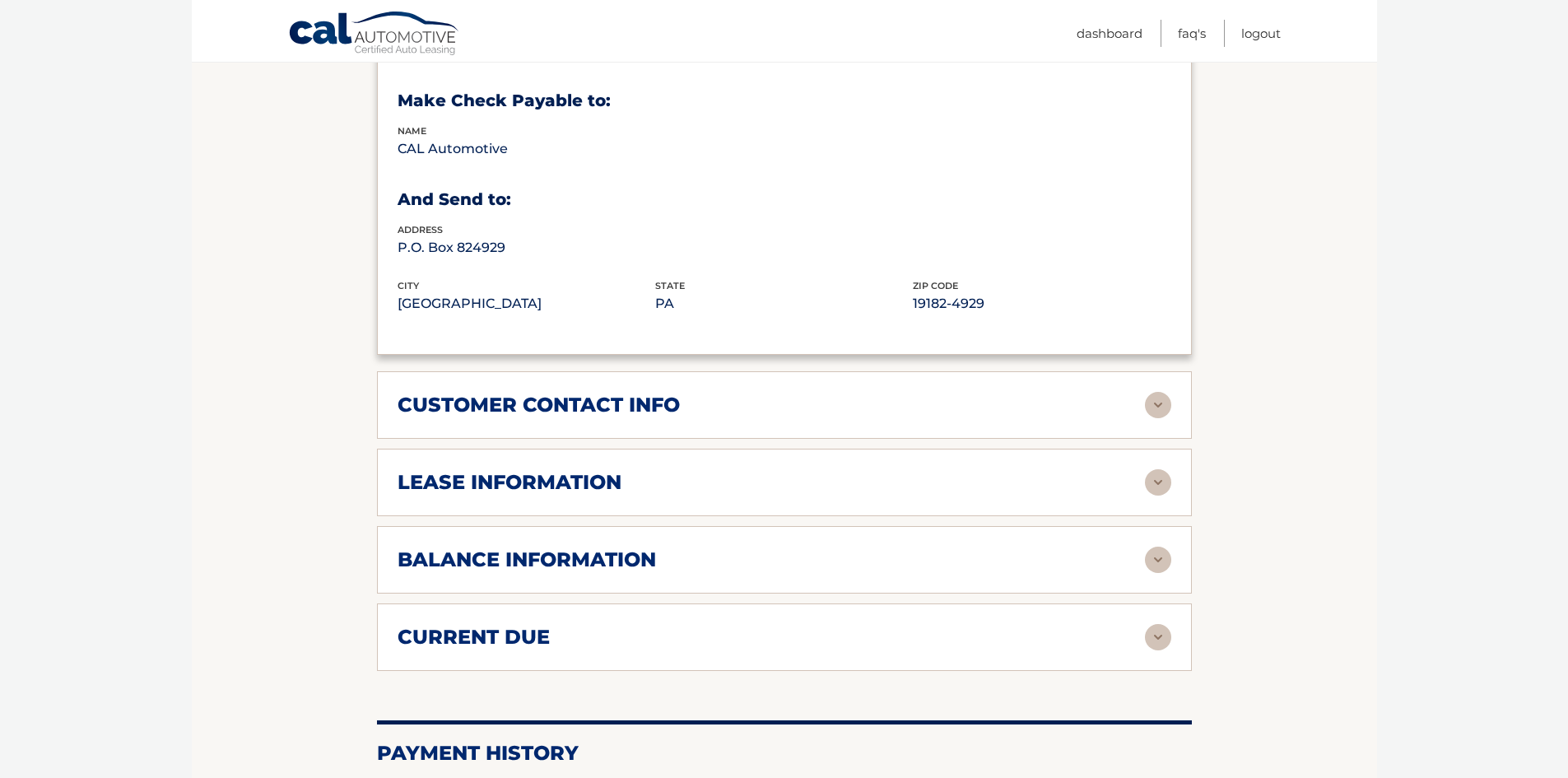
click at [617, 394] on div "customer contact info" at bounding box center [784, 404] width 774 height 26
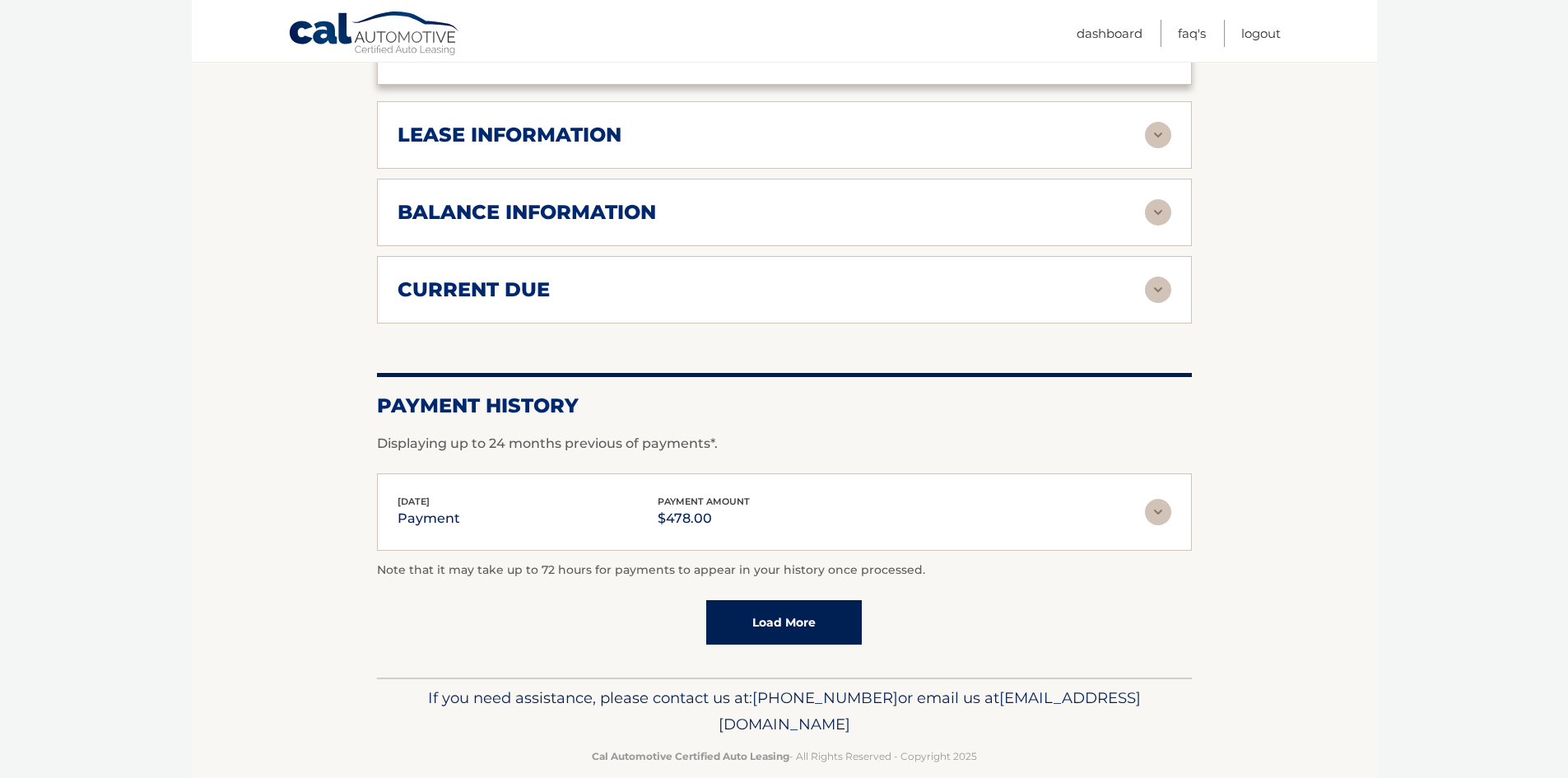
scroll to position [1660, 0]
